Goal: Task Accomplishment & Management: Manage account settings

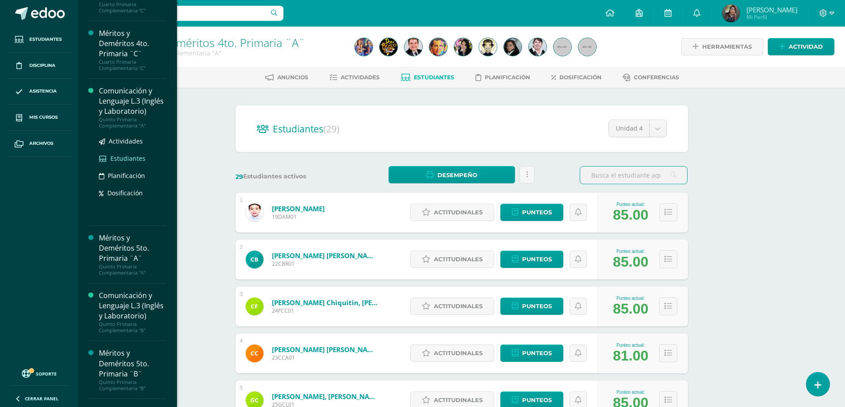
scroll to position [1196, 0]
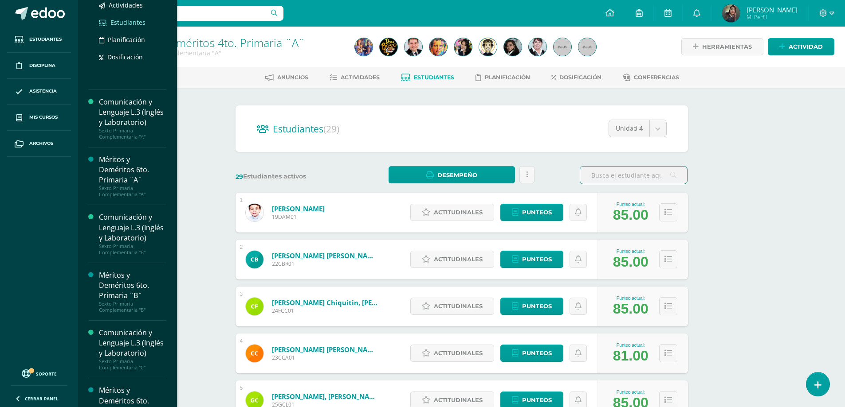
click at [118, 27] on span "Estudiantes" at bounding box center [127, 22] width 35 height 8
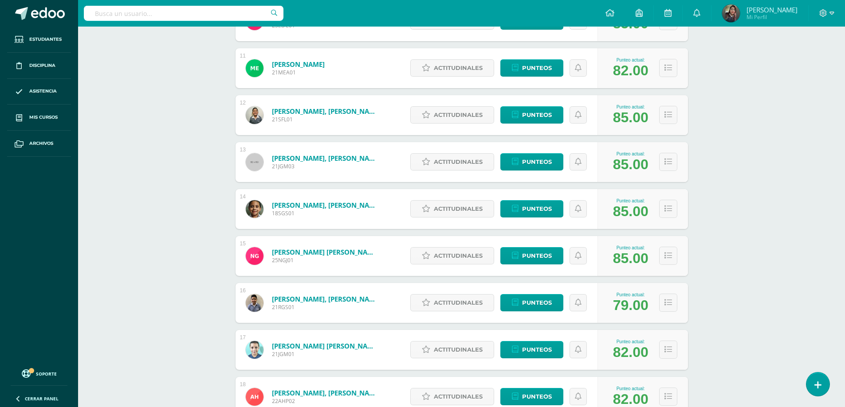
scroll to position [774, 0]
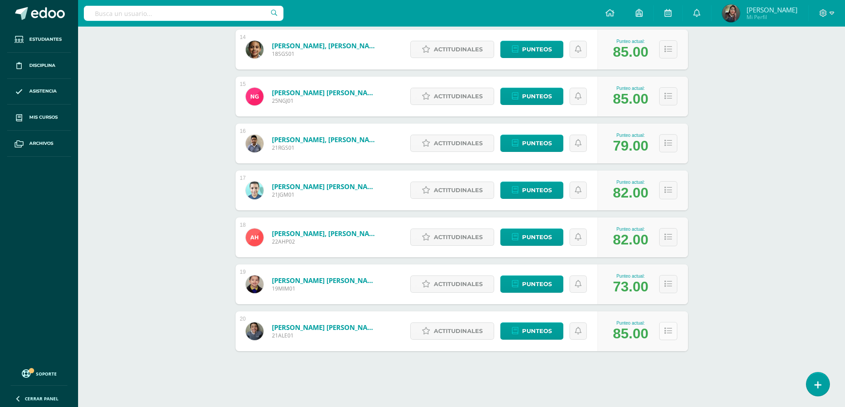
click at [669, 331] on icon at bounding box center [668, 332] width 8 height 8
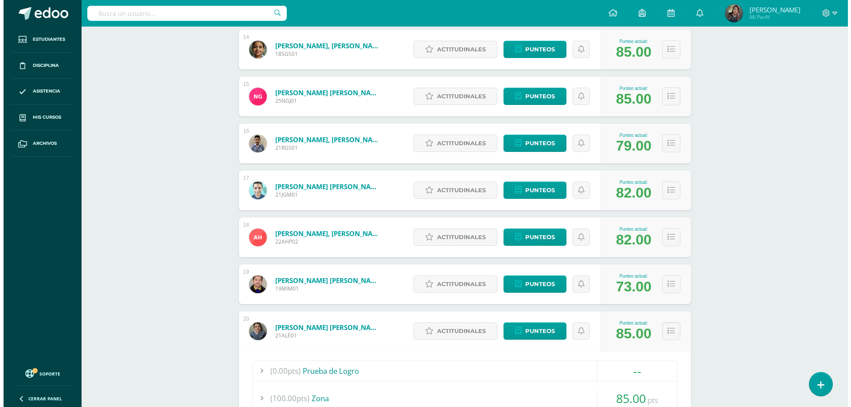
scroll to position [996, 0]
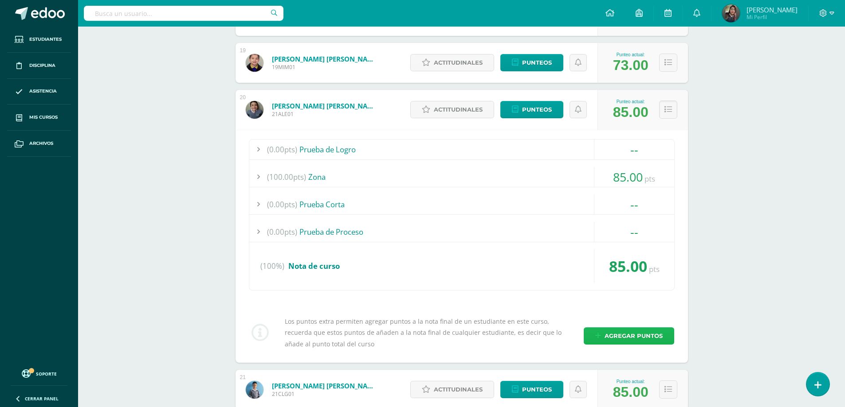
click at [609, 335] on span "Agregar puntos" at bounding box center [633, 336] width 58 height 16
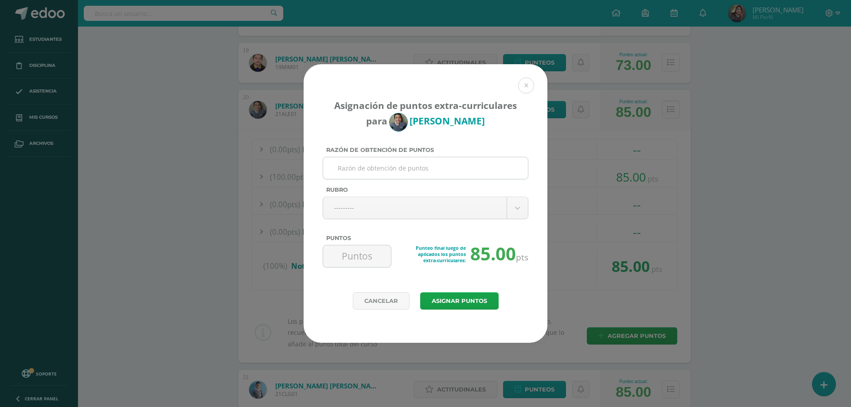
click at [427, 176] on input "Razón de obtención de puntos" at bounding box center [426, 168] width 198 height 22
type input "No trajo folder y libros [PERSON_NAME] por perdida de llave"
type input "n"
type input "no"
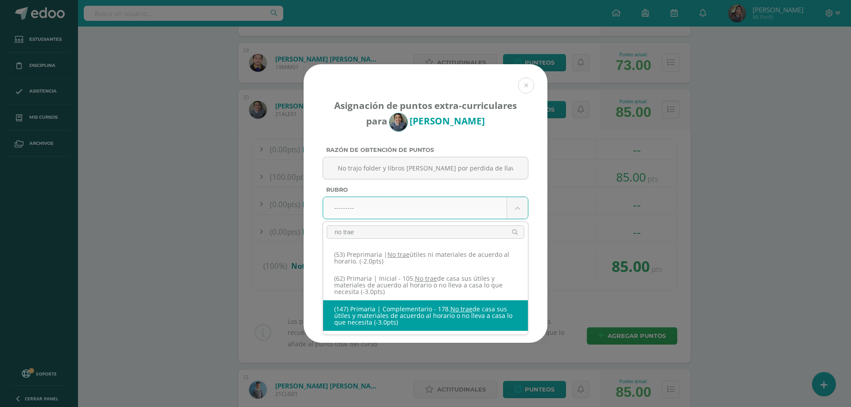
type input "no trae"
select select "207"
type input "-3"
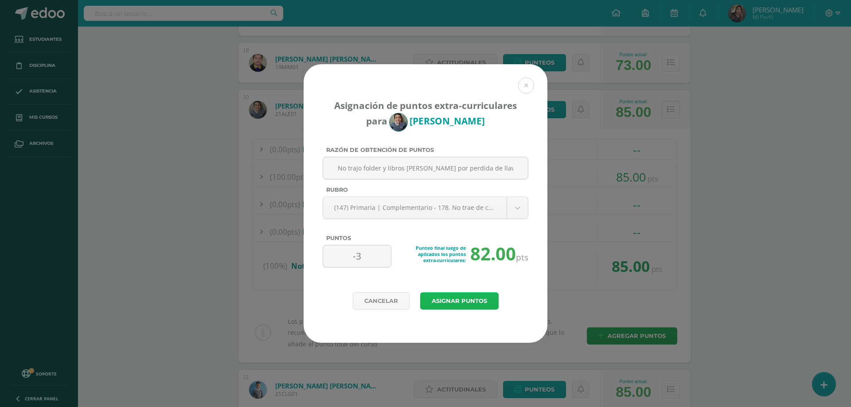
click at [448, 294] on button "Asignar puntos" at bounding box center [459, 301] width 78 height 17
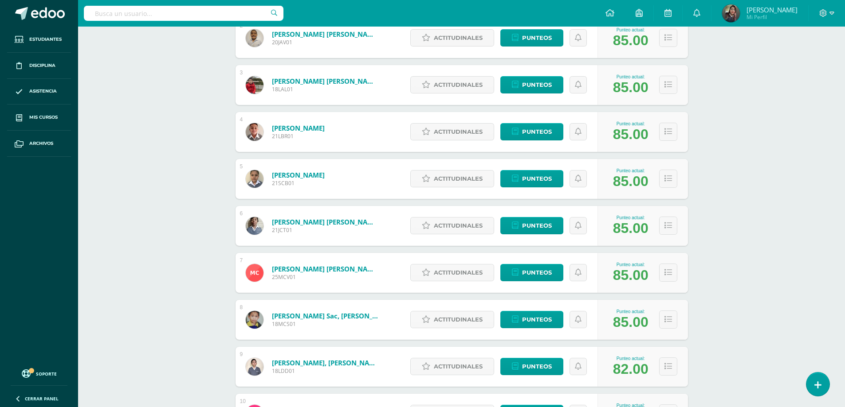
scroll to position [304, 0]
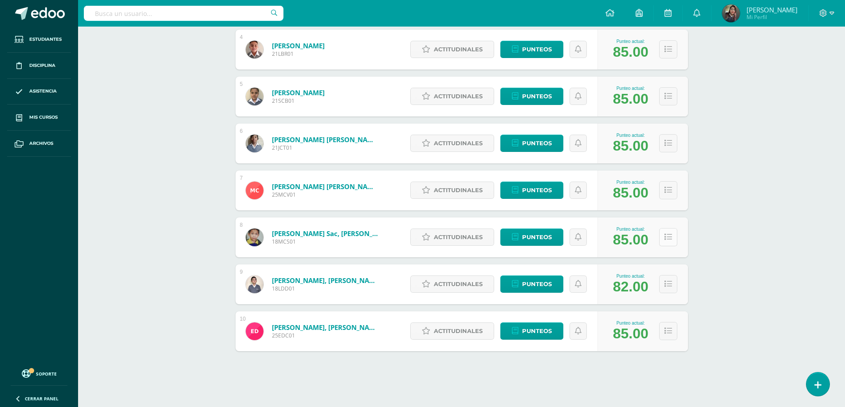
click at [665, 242] on button at bounding box center [668, 237] width 18 height 18
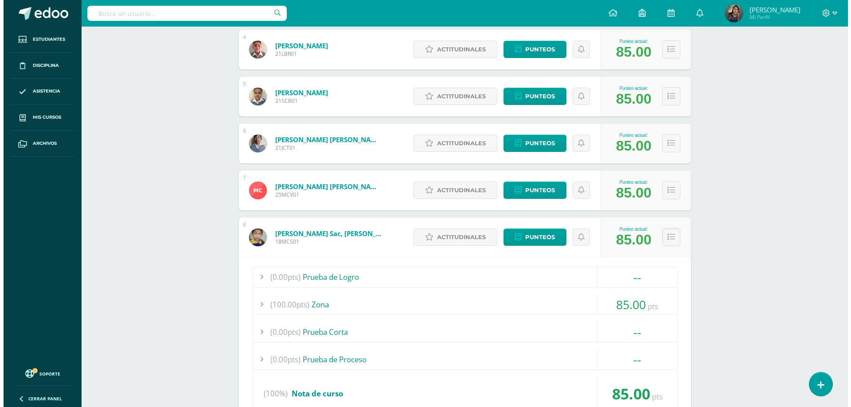
scroll to position [481, 0]
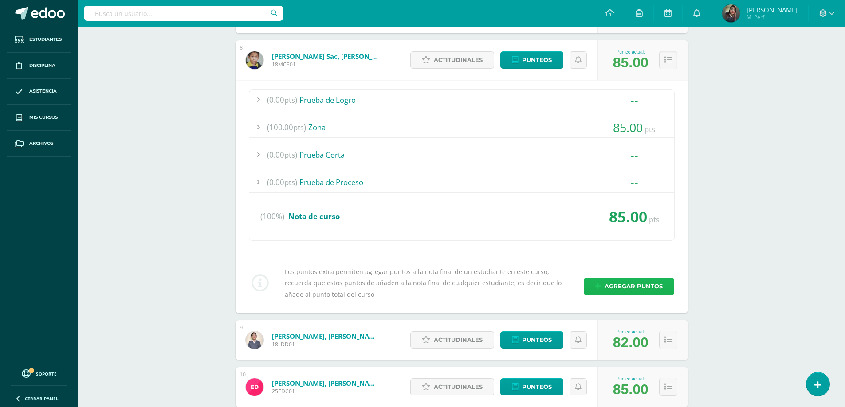
click at [634, 282] on span "Agregar puntos" at bounding box center [633, 286] width 58 height 16
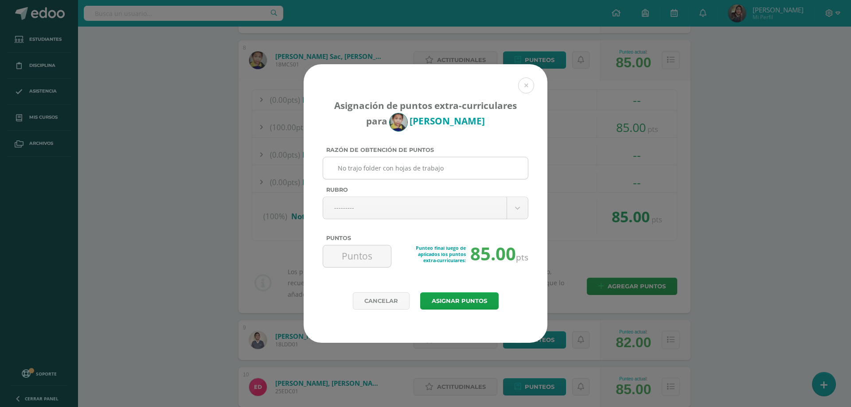
type input "No trajo folder con hojas de trabajo"
type input "n"
type input "no"
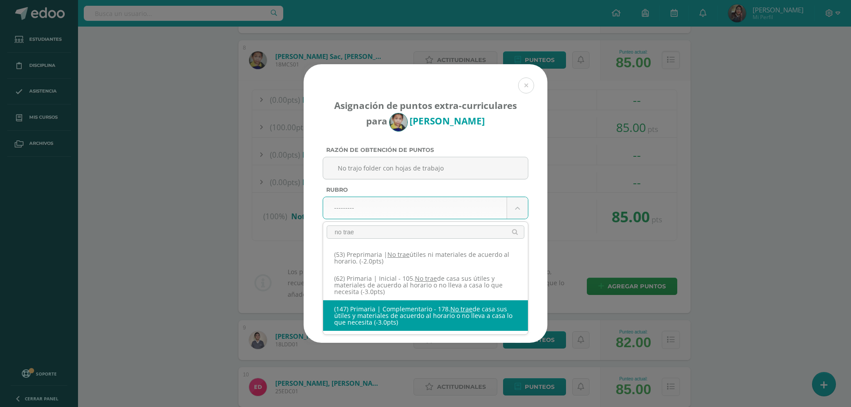
type input "no trae"
select select "207"
type input "-3"
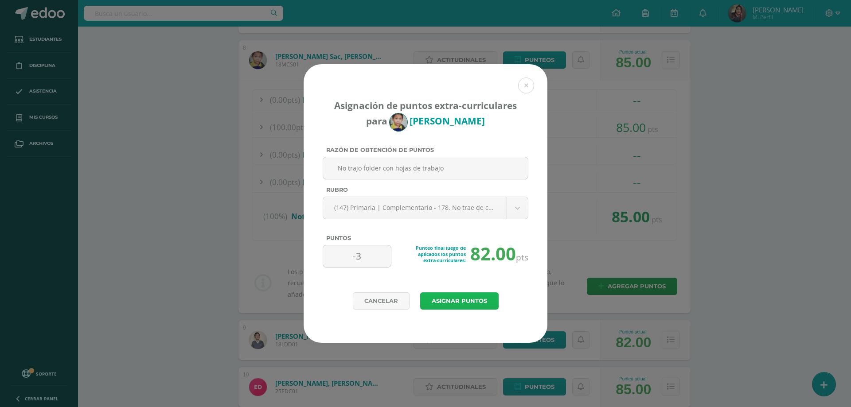
click at [466, 300] on button "Asignar puntos" at bounding box center [459, 301] width 78 height 17
